Goal: Task Accomplishment & Management: Use online tool/utility

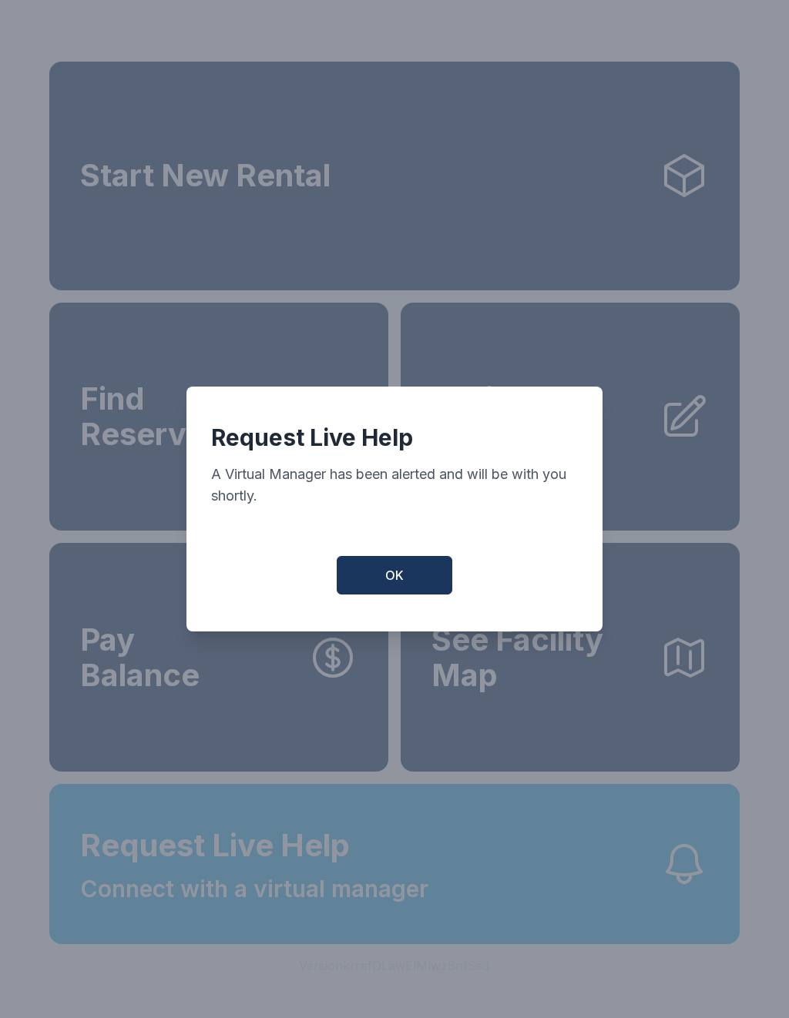
click at [374, 578] on button "OK" at bounding box center [395, 575] width 116 height 39
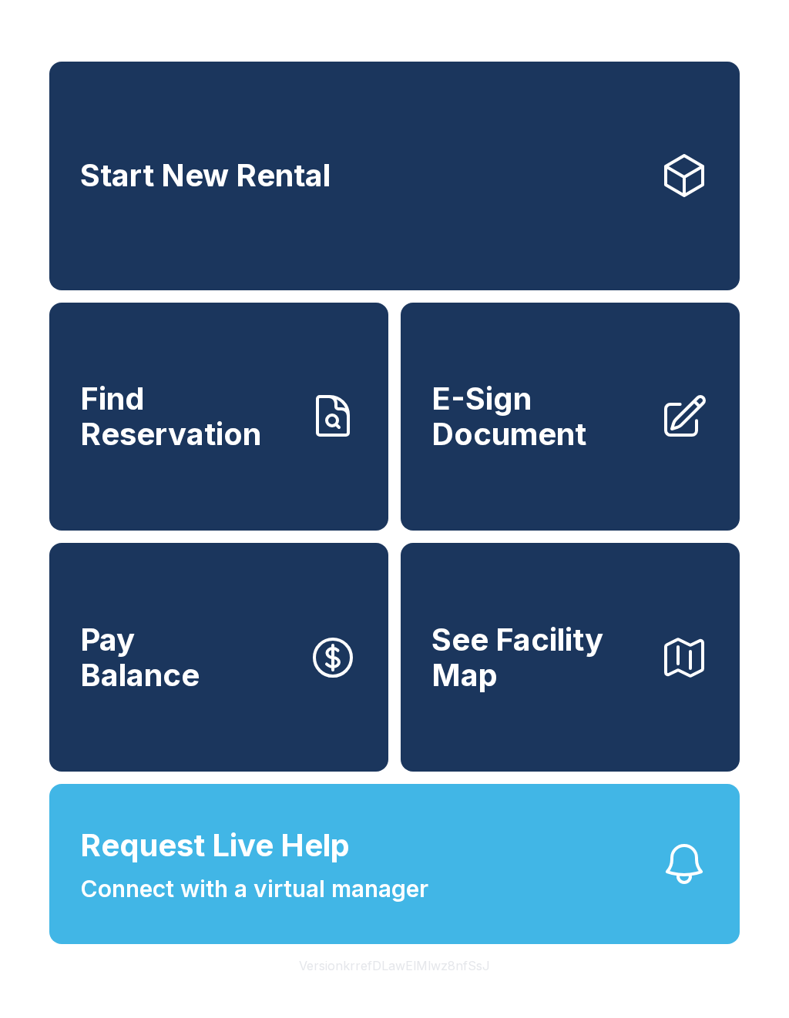
click at [542, 451] on span "E-Sign Document" at bounding box center [539, 416] width 216 height 70
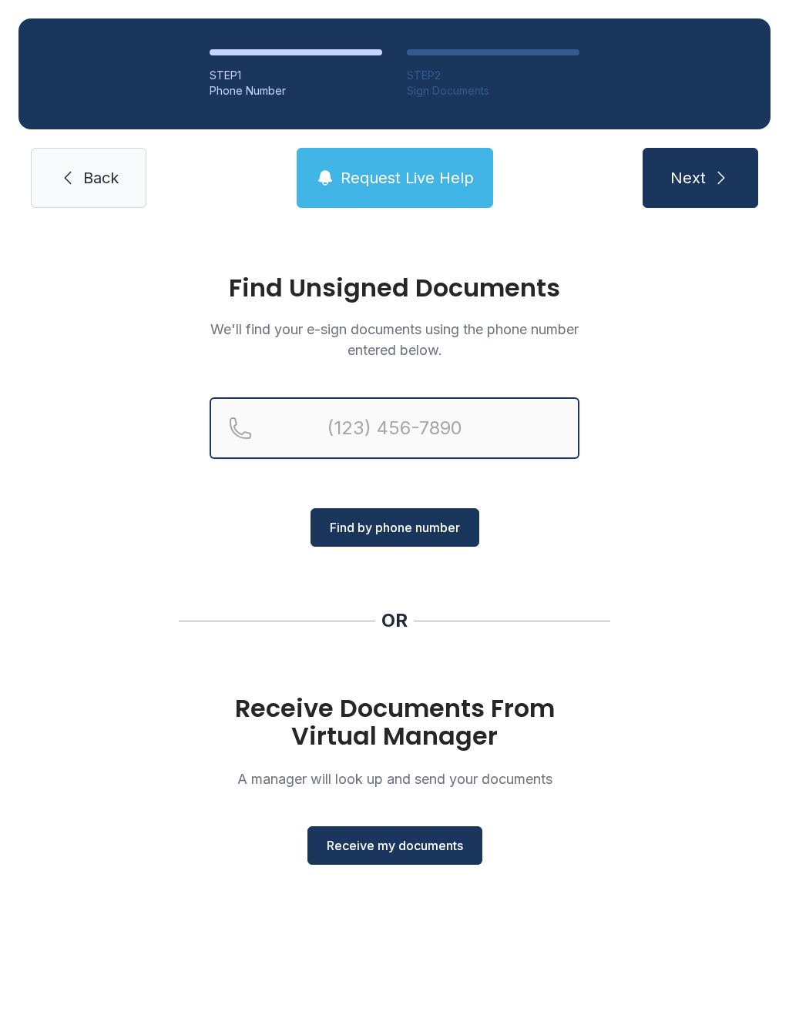
click at [369, 426] on input "Reservation phone number" at bounding box center [395, 428] width 370 height 62
type input "("
click at [495, 703] on h1 "Receive Documents From Virtual Manager" at bounding box center [395, 722] width 370 height 55
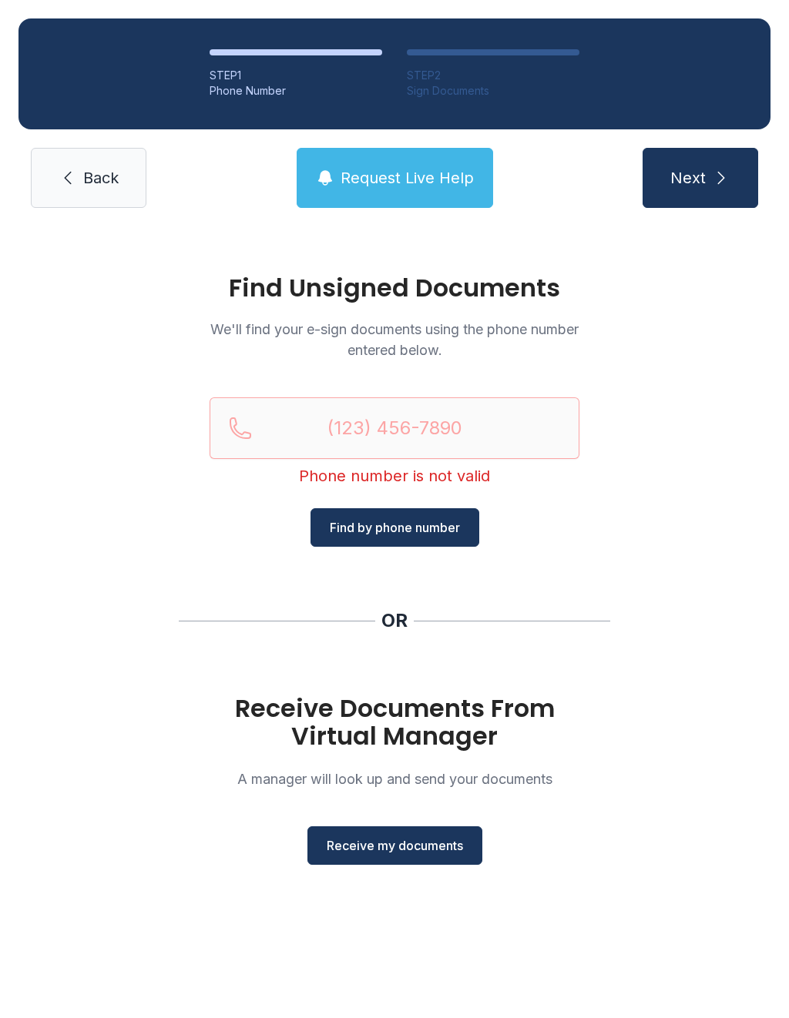
click at [380, 858] on button "Receive my documents" at bounding box center [394, 845] width 175 height 39
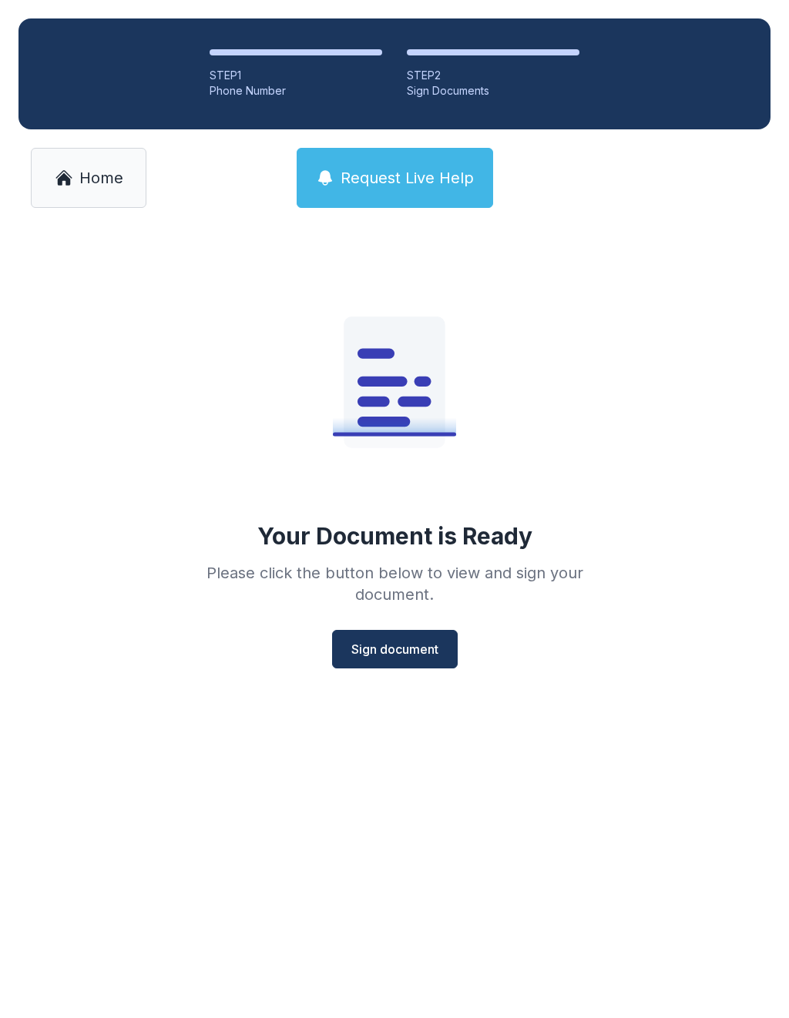
click at [399, 657] on span "Sign document" at bounding box center [394, 649] width 87 height 18
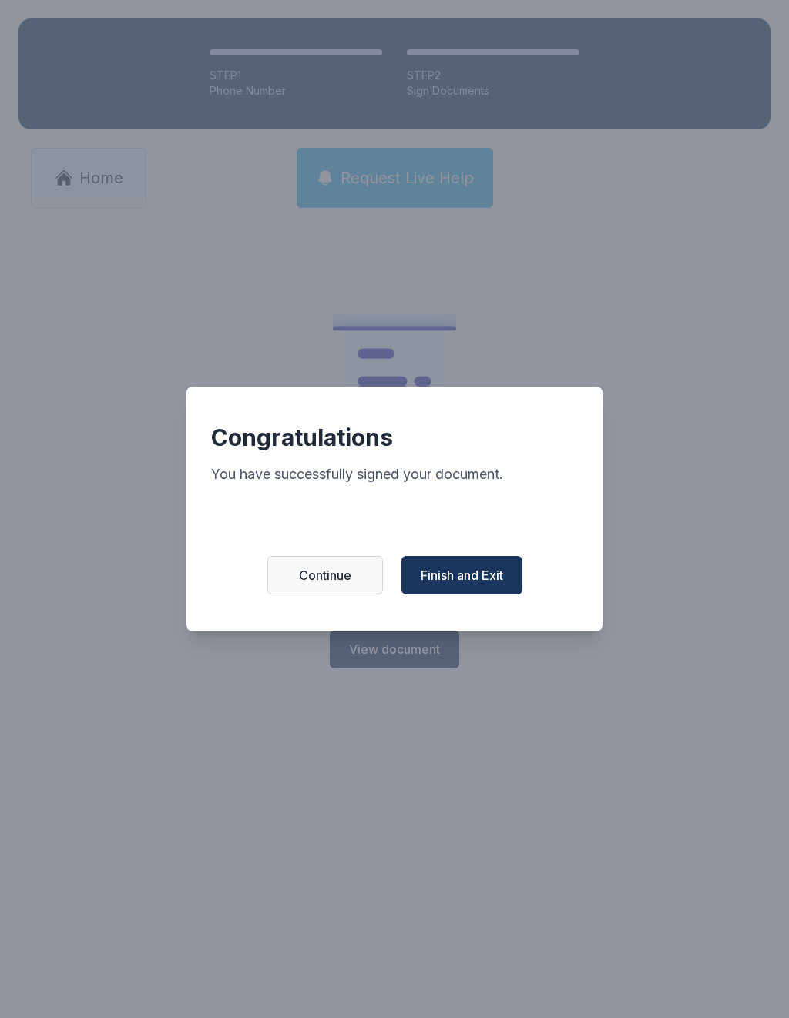
click at [337, 585] on span "Continue" at bounding box center [325, 575] width 52 height 18
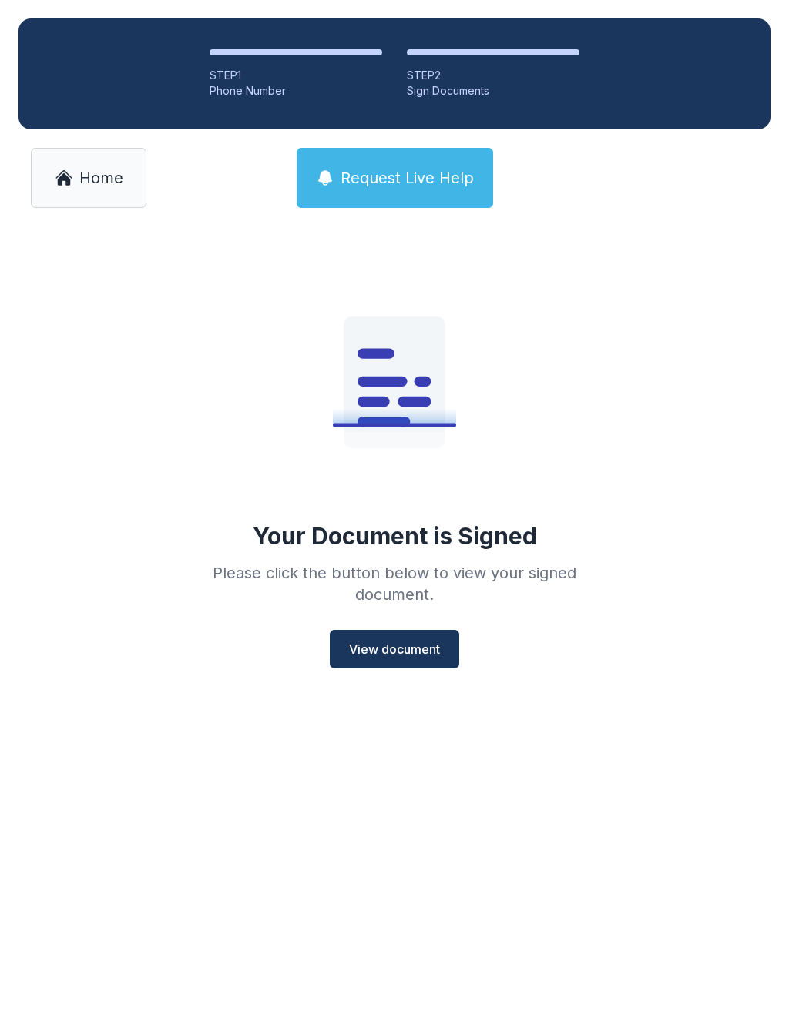
click at [97, 166] on link "Home" at bounding box center [89, 178] width 116 height 60
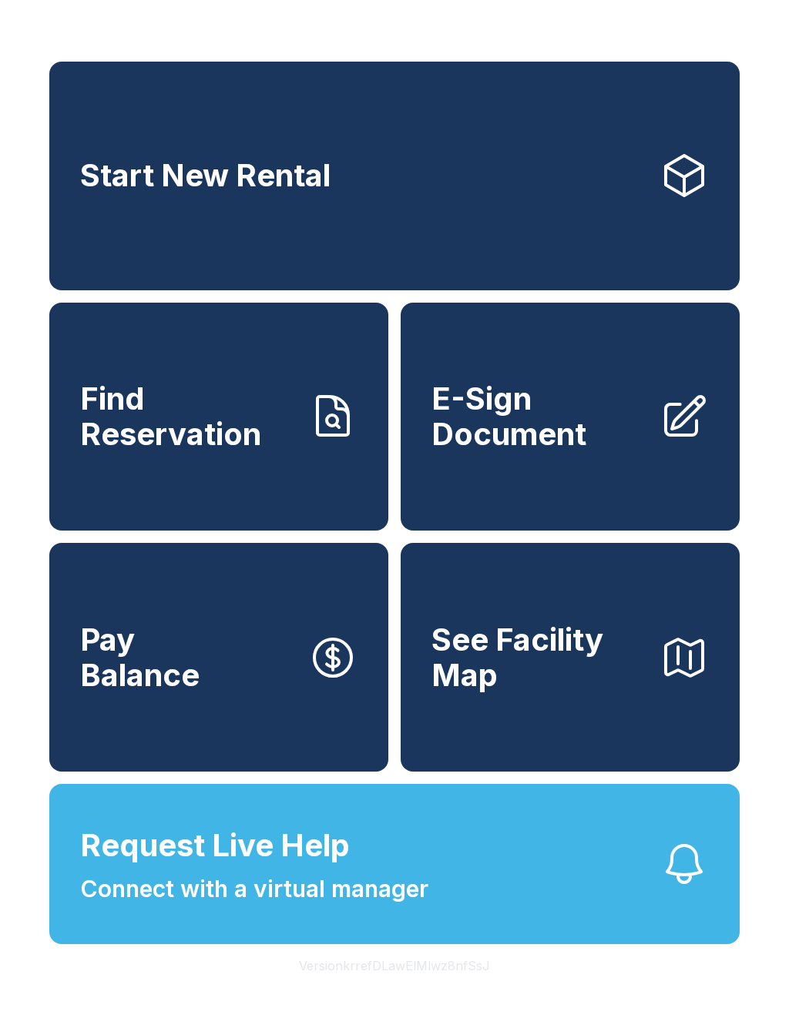
click at [491, 451] on span "E-Sign Document" at bounding box center [539, 416] width 216 height 70
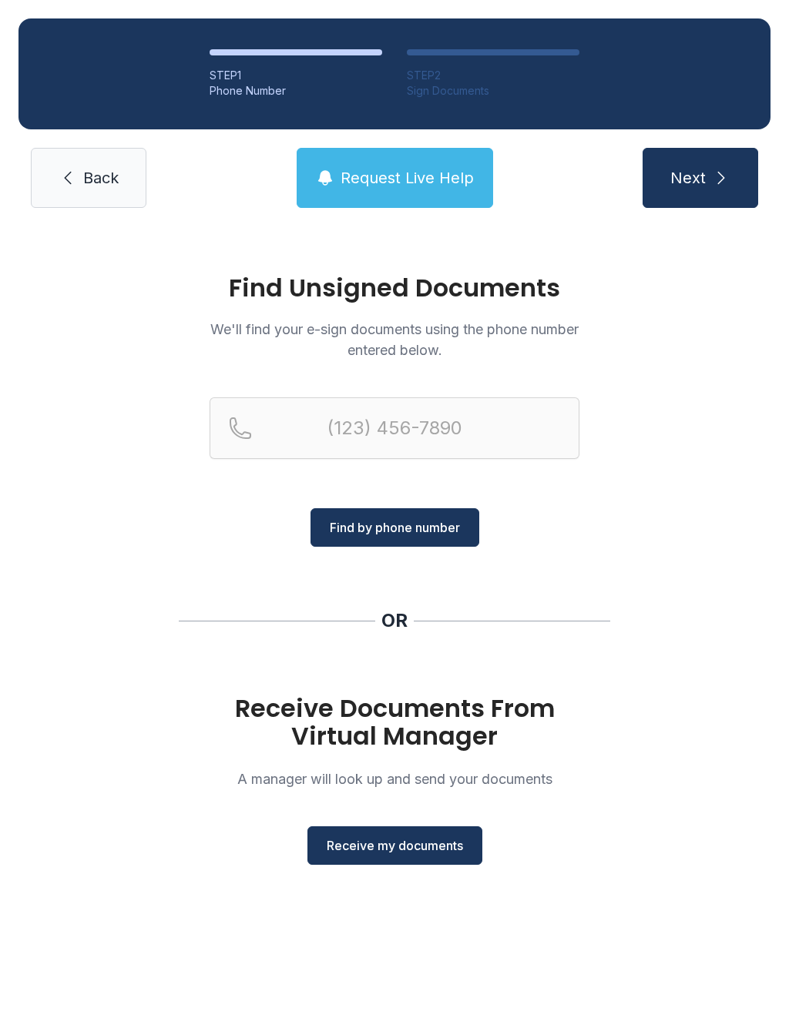
click at [370, 841] on span "Receive my documents" at bounding box center [395, 846] width 136 height 18
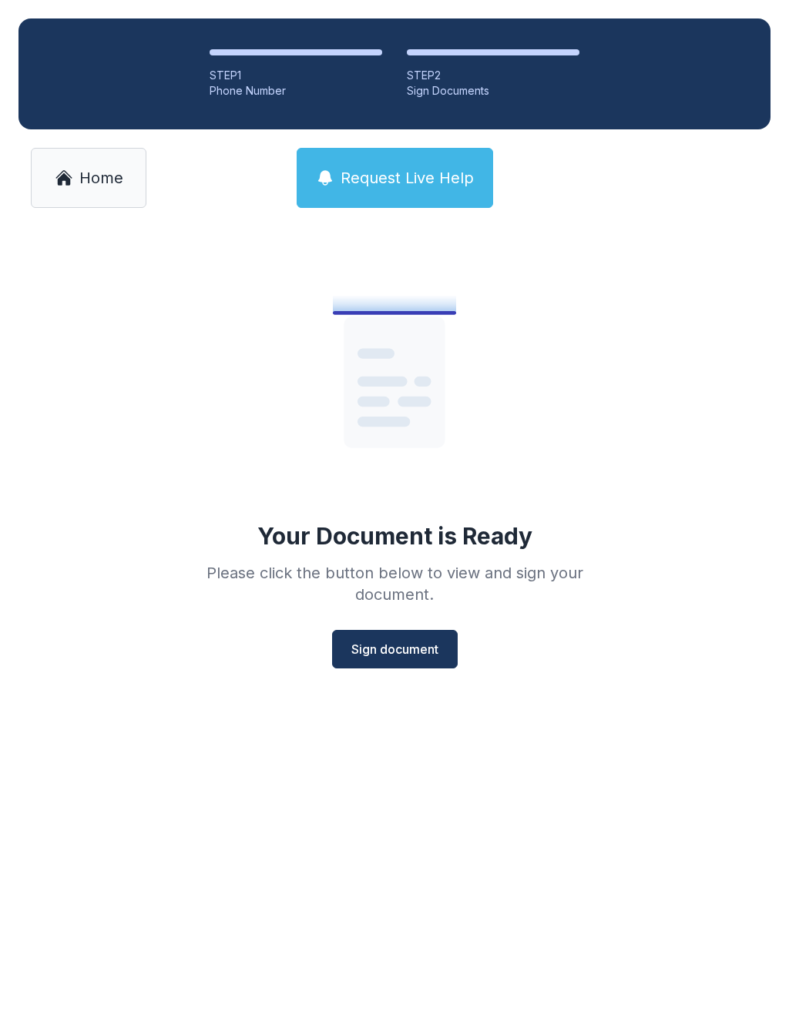
click at [411, 664] on button "Sign document" at bounding box center [395, 649] width 126 height 39
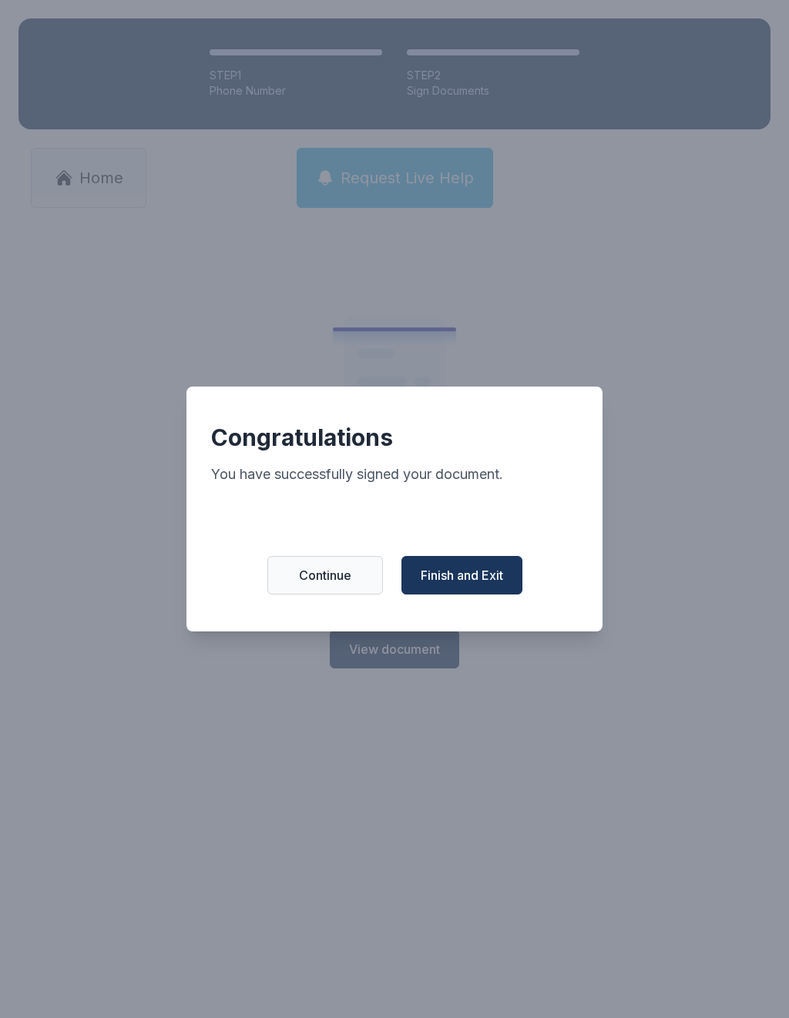
click at [466, 585] on span "Finish and Exit" at bounding box center [462, 575] width 82 height 18
